Goal: Check status: Check status

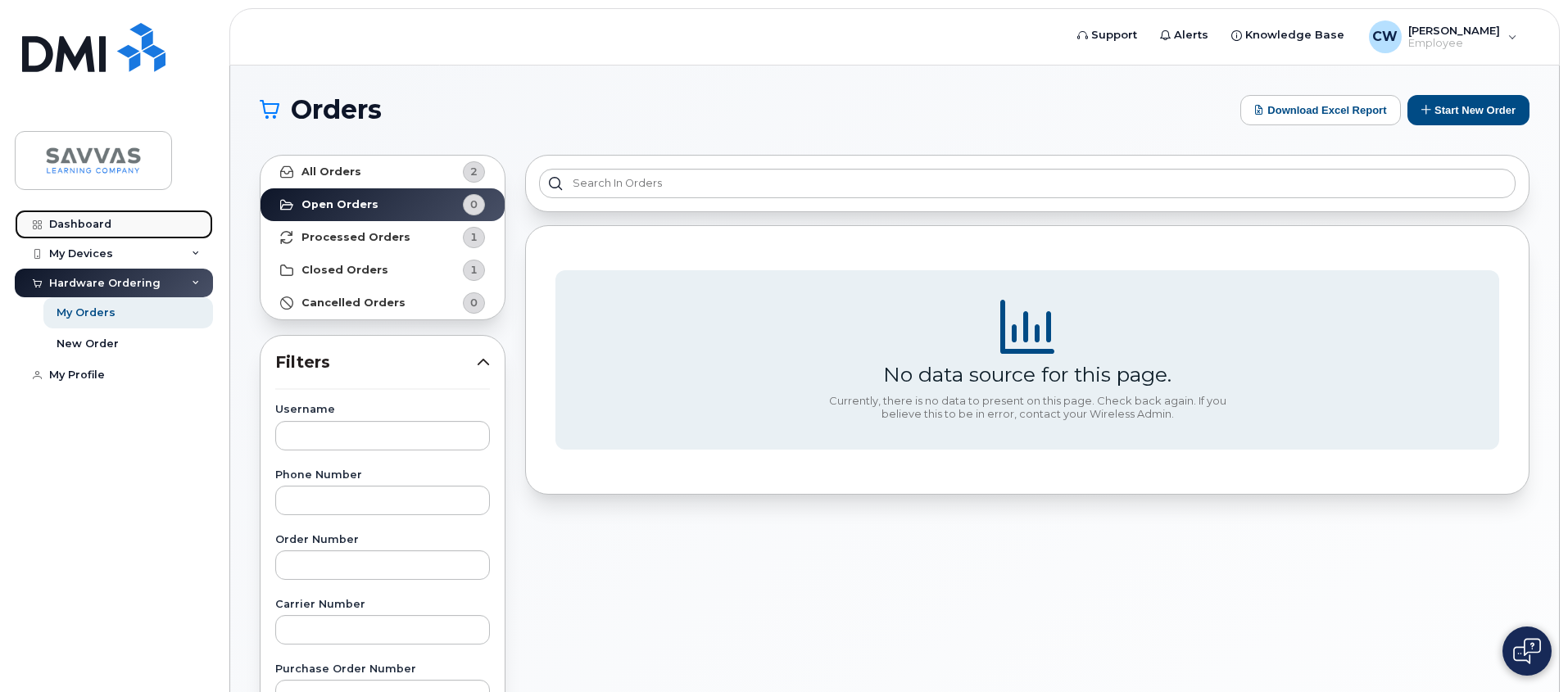
click at [129, 213] on link "Dashboard" at bounding box center [113, 224] width 198 height 30
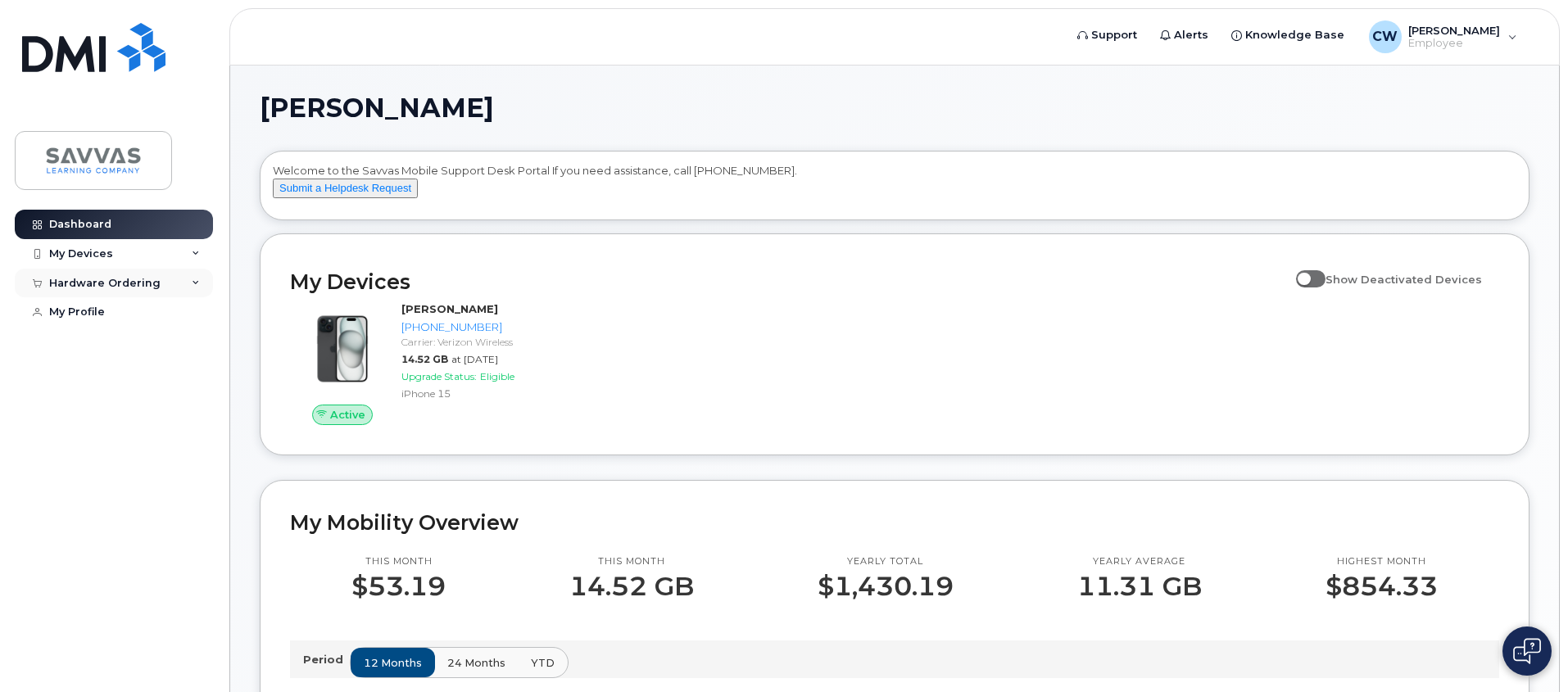
click at [105, 284] on div "Hardware Ordering" at bounding box center [105, 284] width 111 height 13
click at [103, 318] on div "My Orders" at bounding box center [86, 312] width 59 height 14
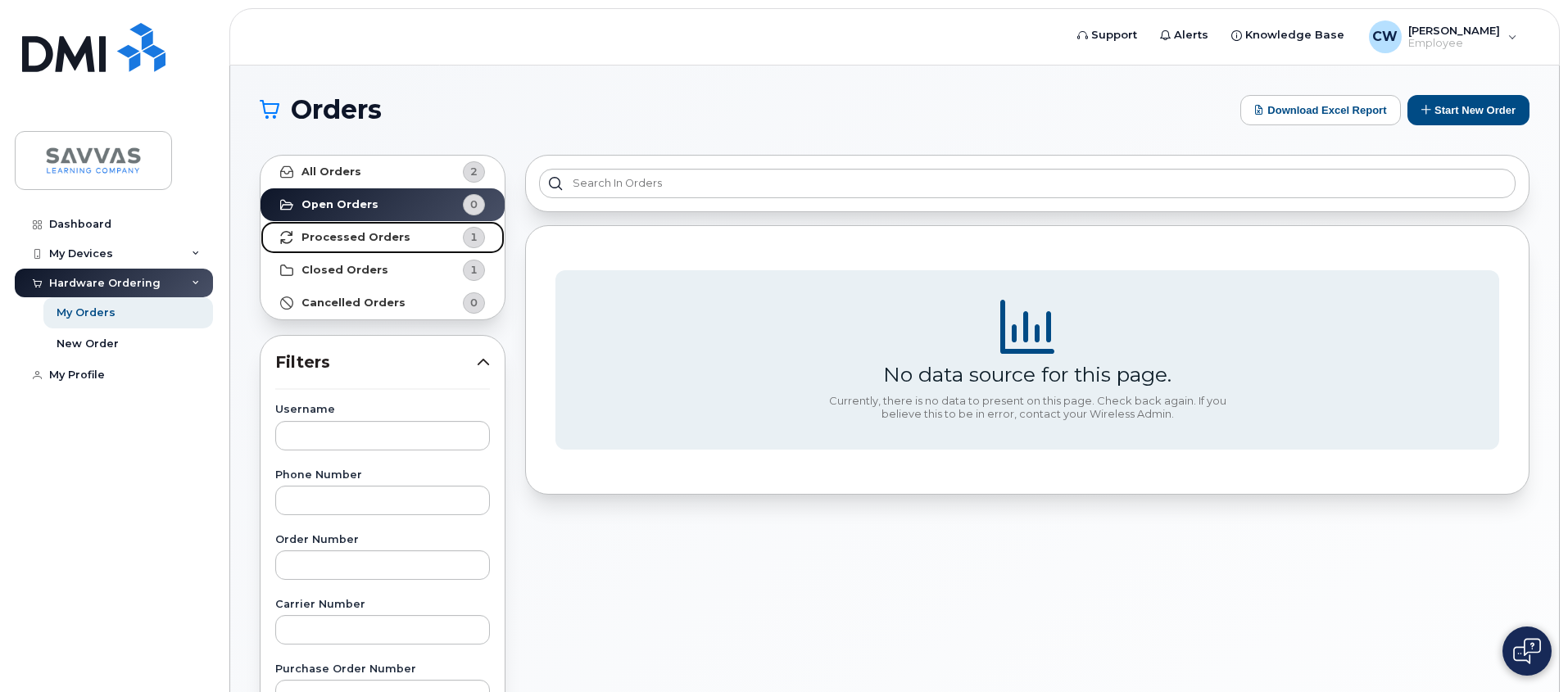
click at [408, 243] on link "Processed Orders 1" at bounding box center [383, 237] width 244 height 32
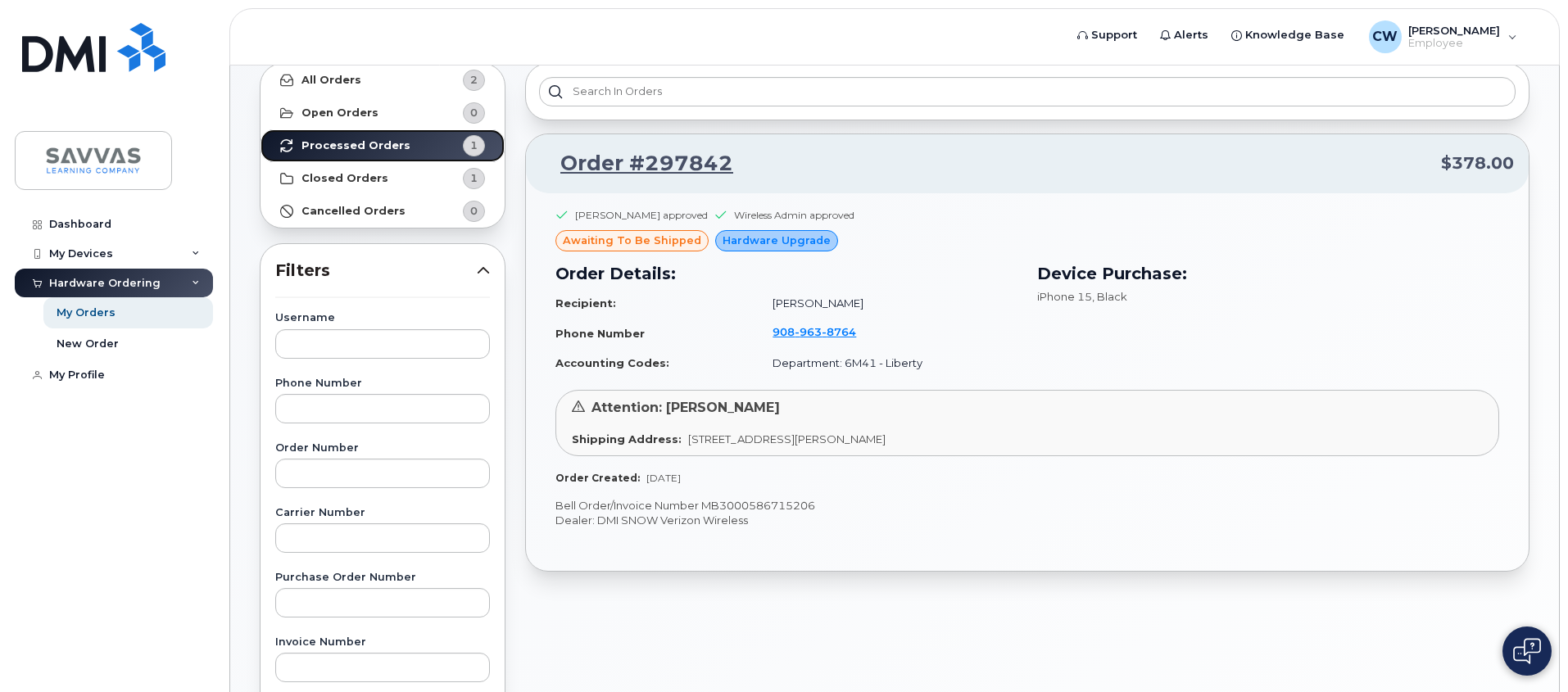
scroll to position [92, 0]
click at [483, 267] on icon at bounding box center [484, 269] width 13 height 13
